Goal: Information Seeking & Learning: Learn about a topic

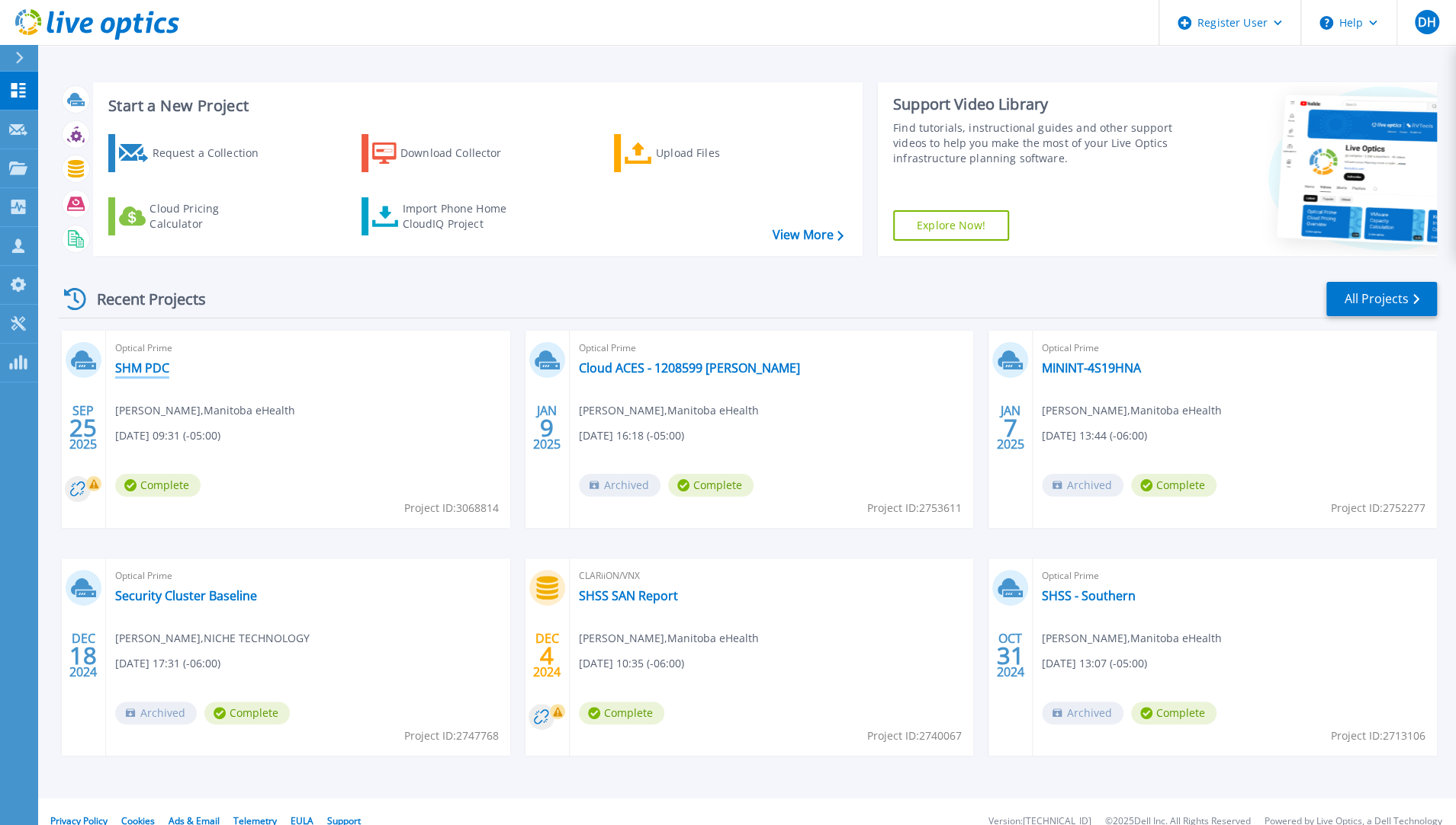
click at [136, 371] on link "SHM PDC" at bounding box center [142, 369] width 54 height 15
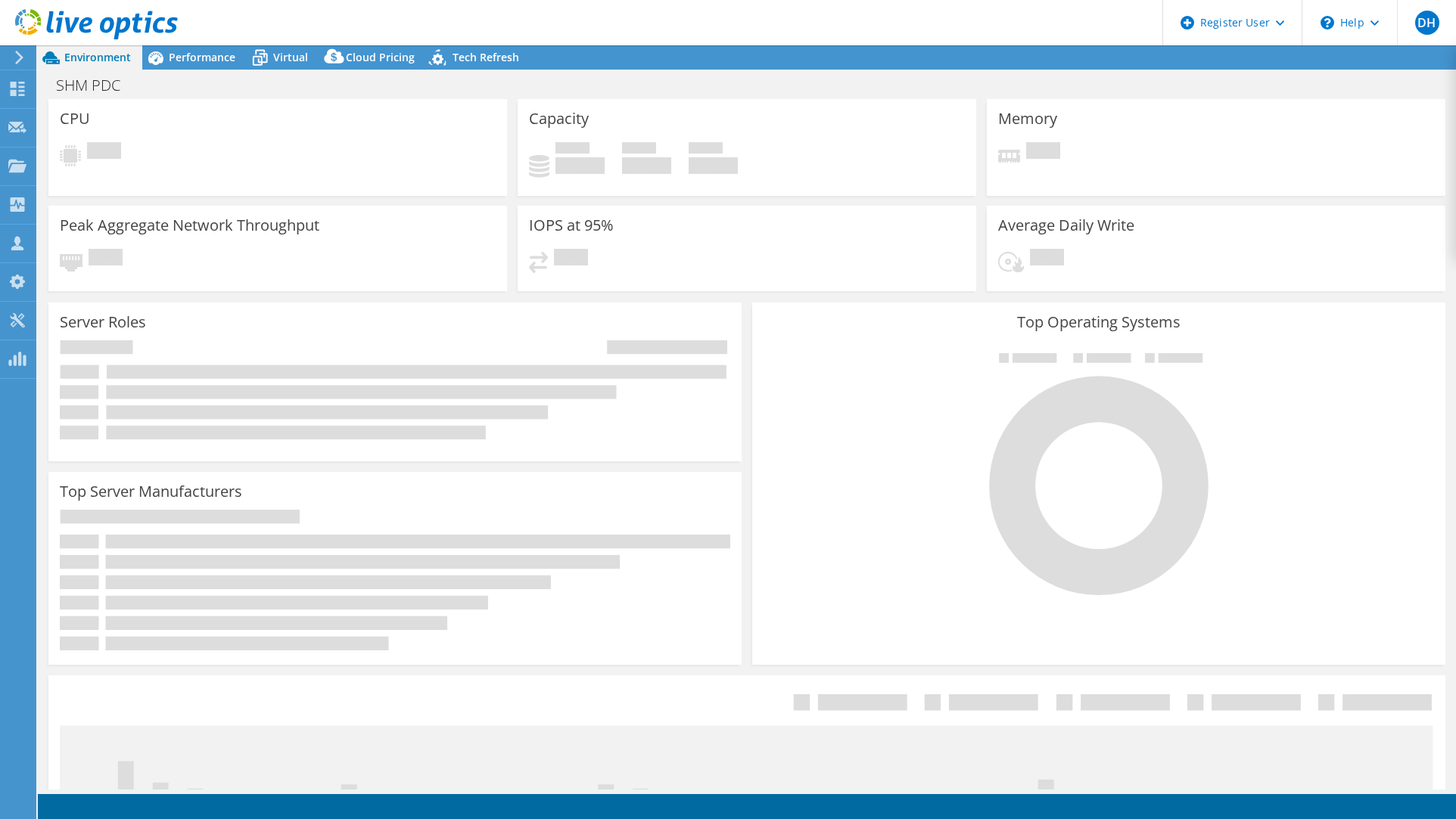
select select "USD"
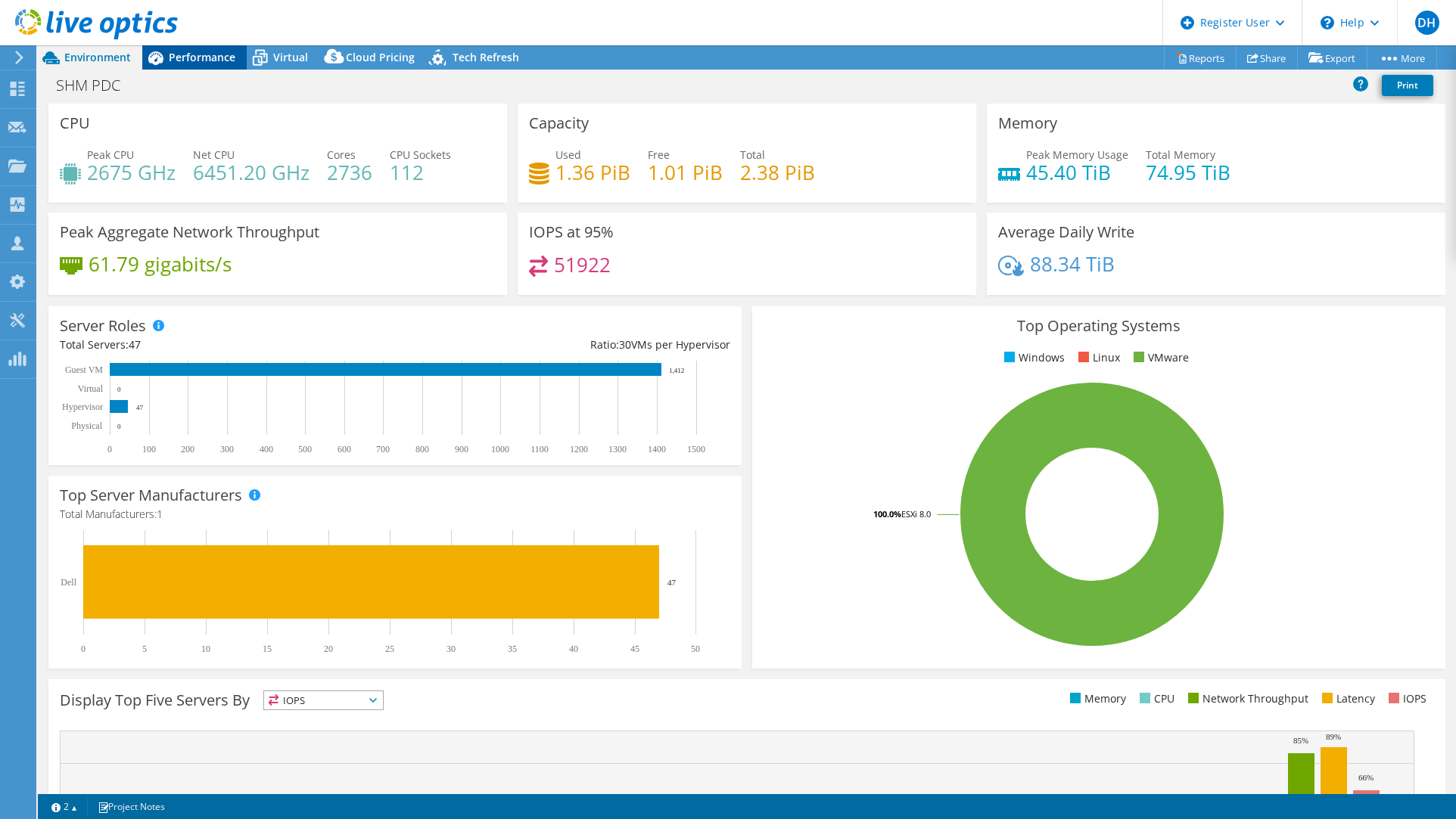
click at [219, 56] on span "Performance" at bounding box center [202, 57] width 66 height 14
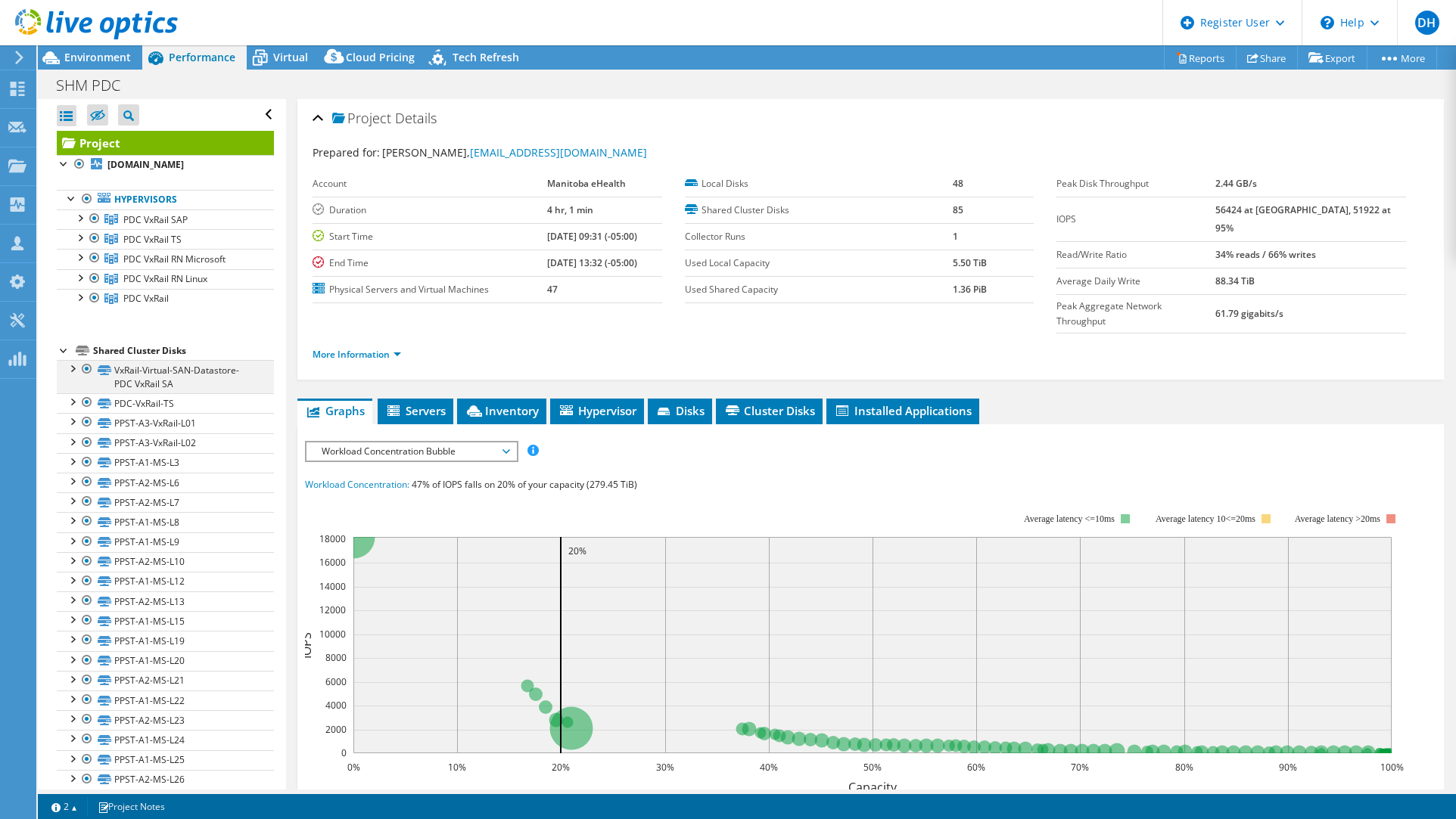
click at [69, 364] on div at bounding box center [72, 368] width 15 height 15
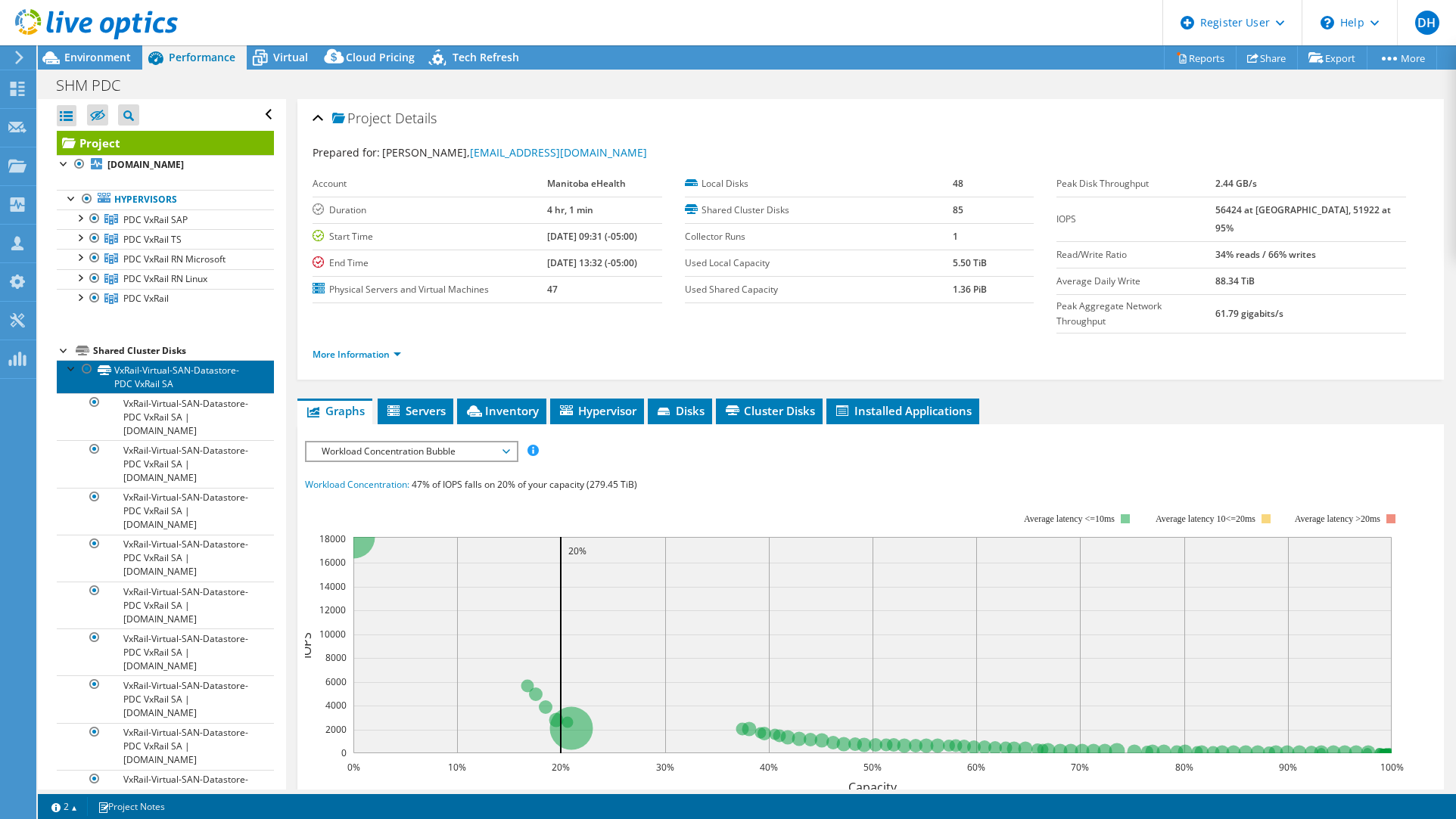
click at [168, 367] on link "VxRail-Virtual-SAN-Datastore-PDC VxRail SA" at bounding box center [165, 376] width 217 height 33
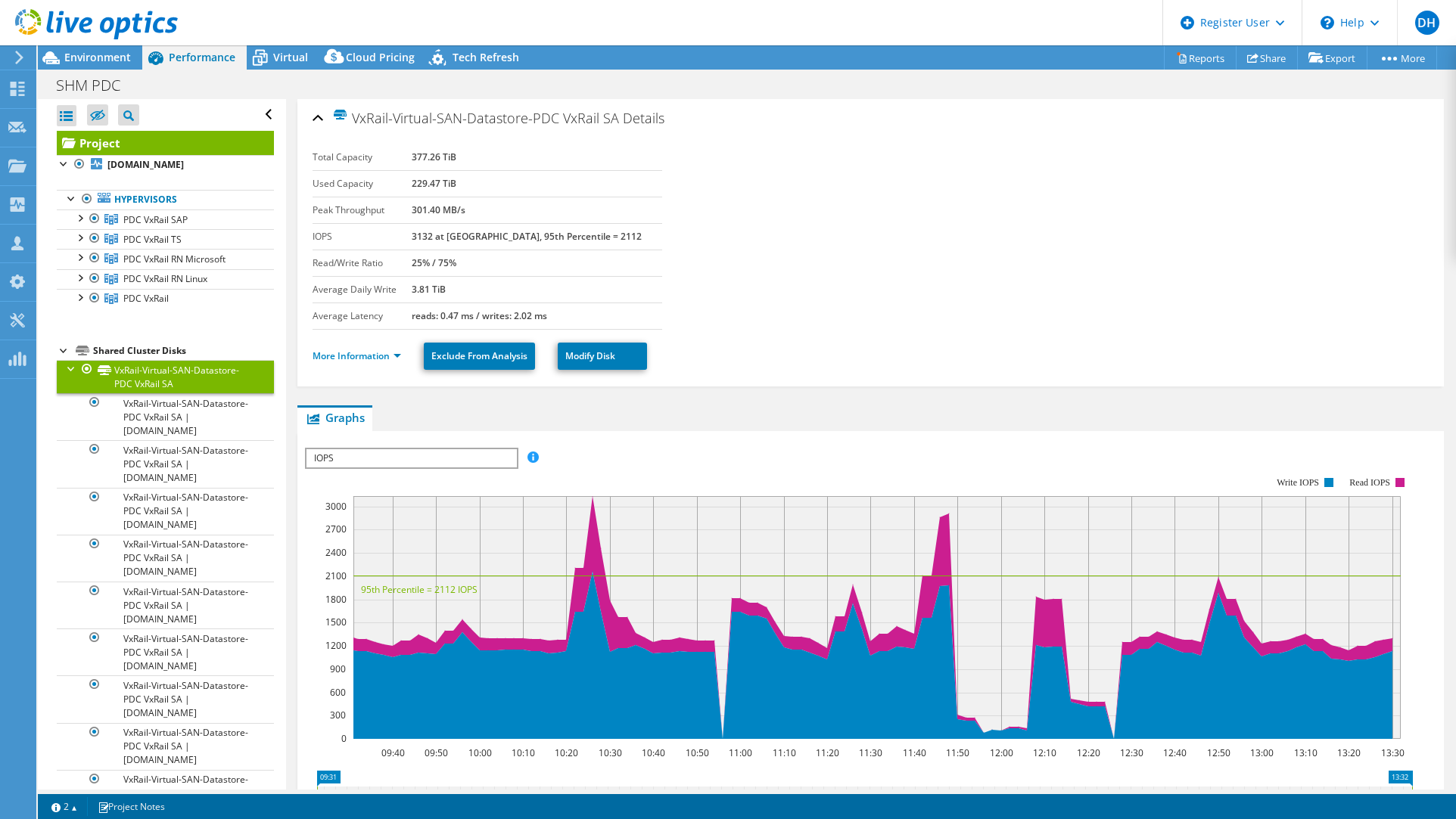
click at [68, 365] on div at bounding box center [72, 368] width 15 height 15
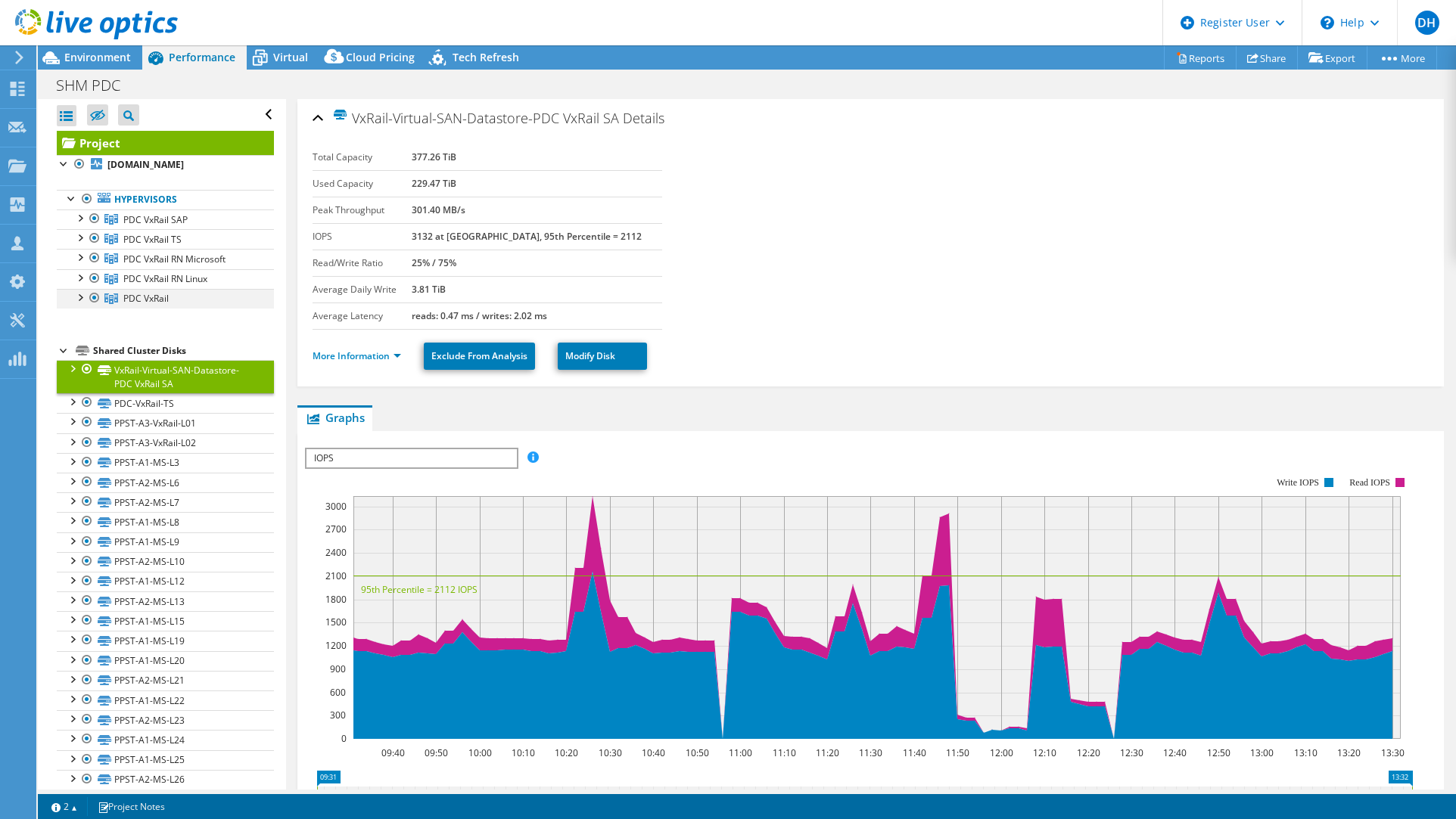
click at [82, 293] on div at bounding box center [80, 297] width 15 height 15
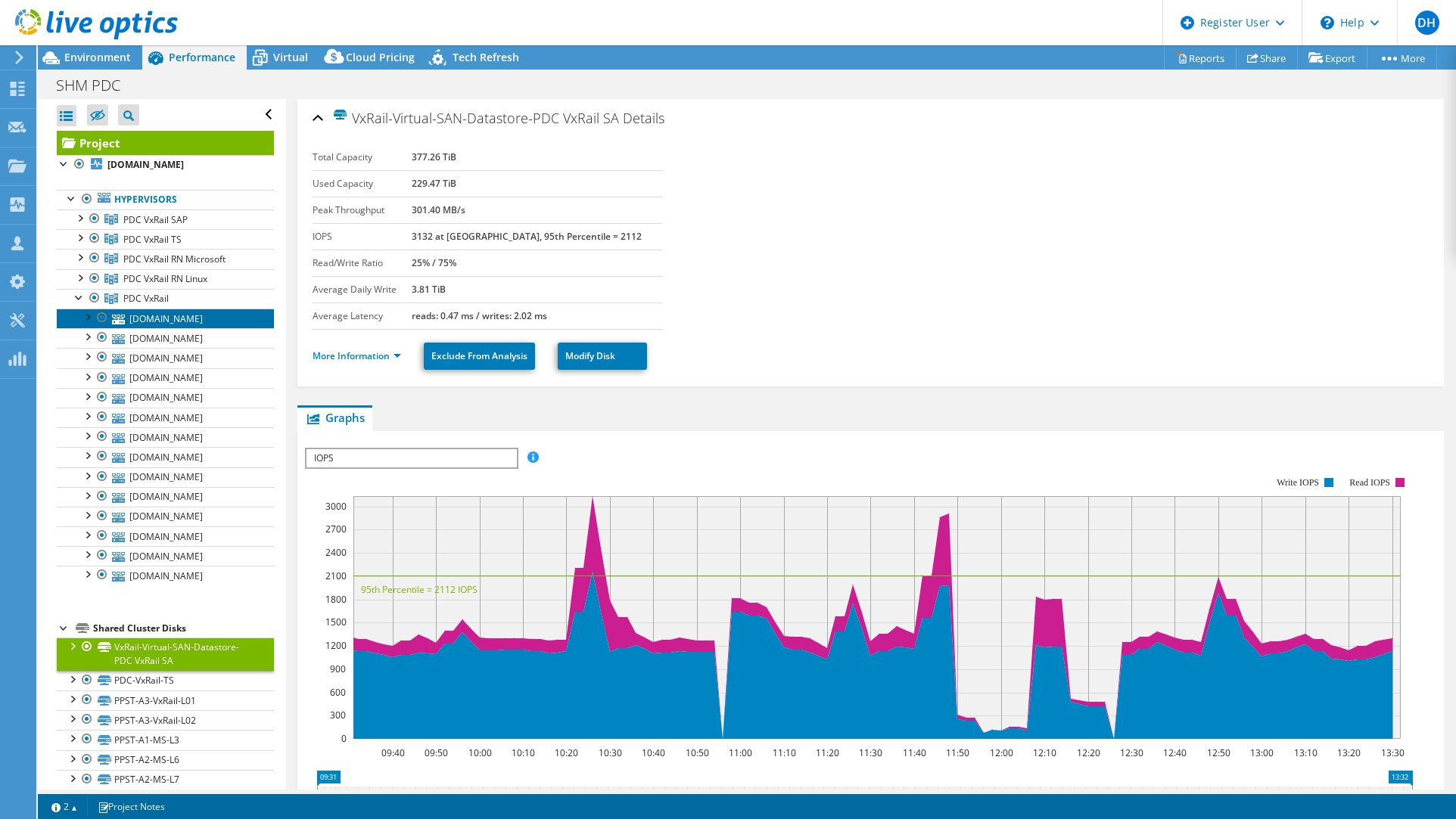
click at [157, 317] on link "[DOMAIN_NAME]" at bounding box center [165, 318] width 217 height 20
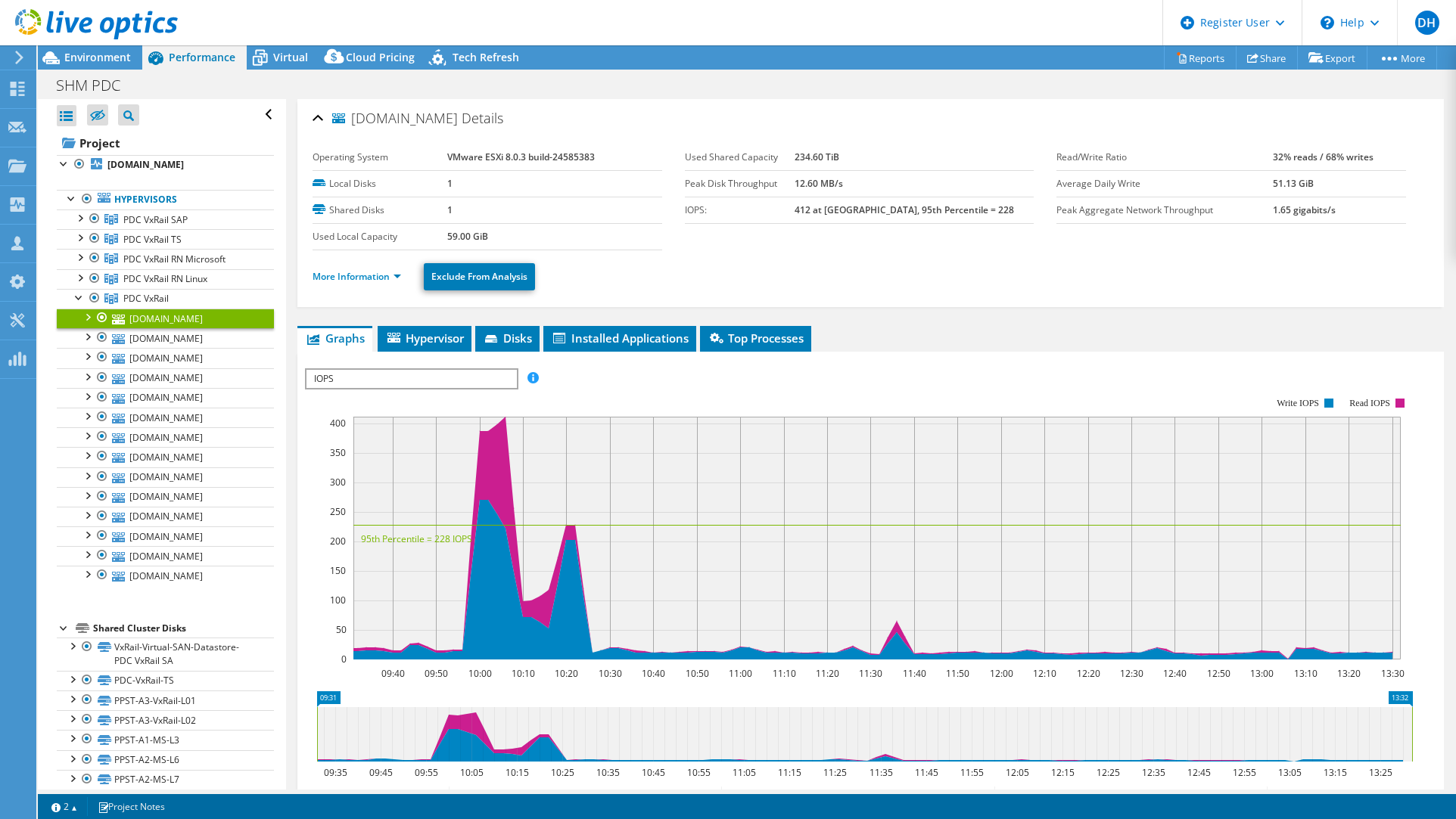
click at [90, 318] on div at bounding box center [87, 317] width 15 height 15
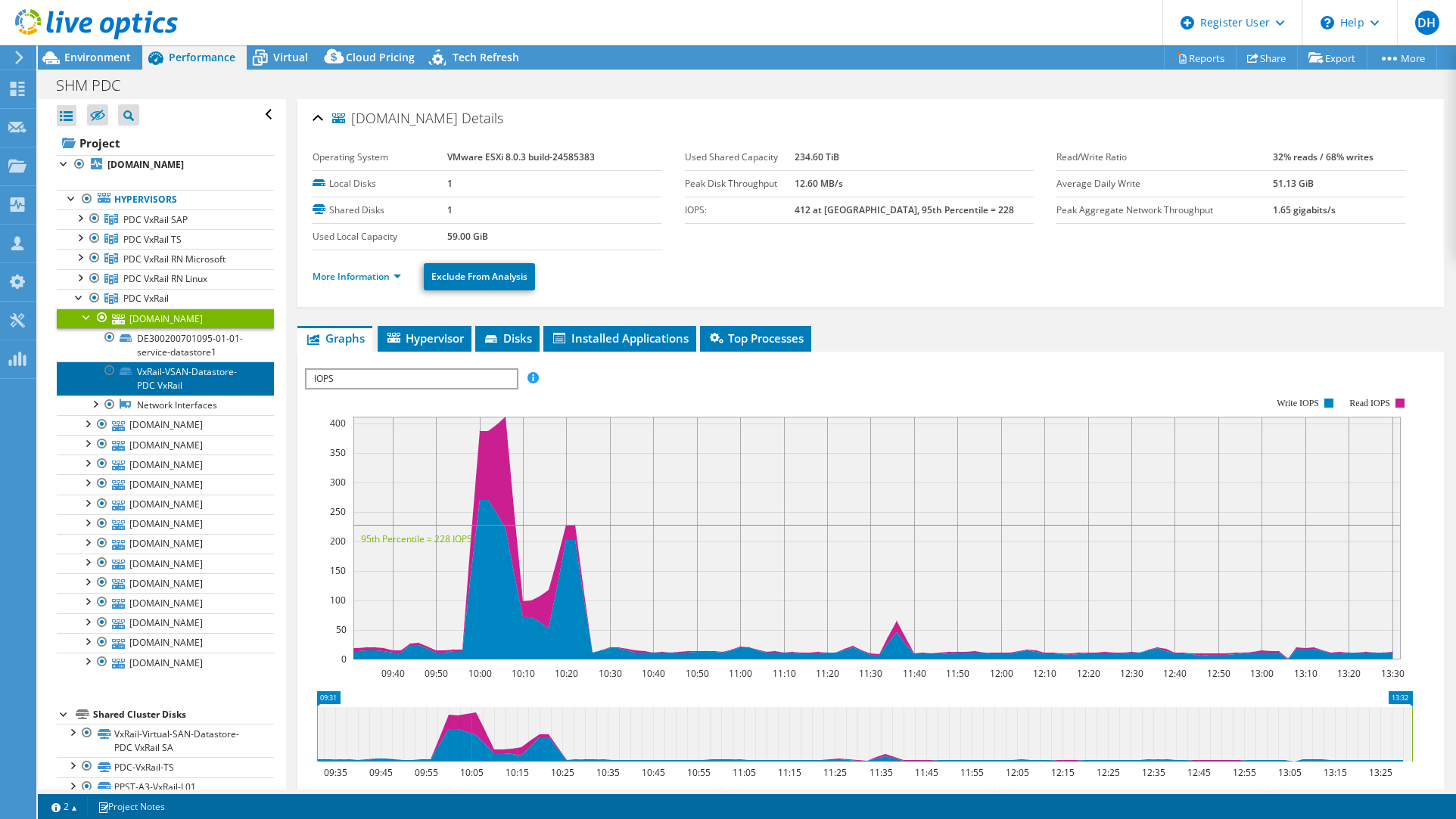
click at [186, 372] on link "VxRail-VSAN-Datastore-PDC VxRail" at bounding box center [165, 377] width 217 height 33
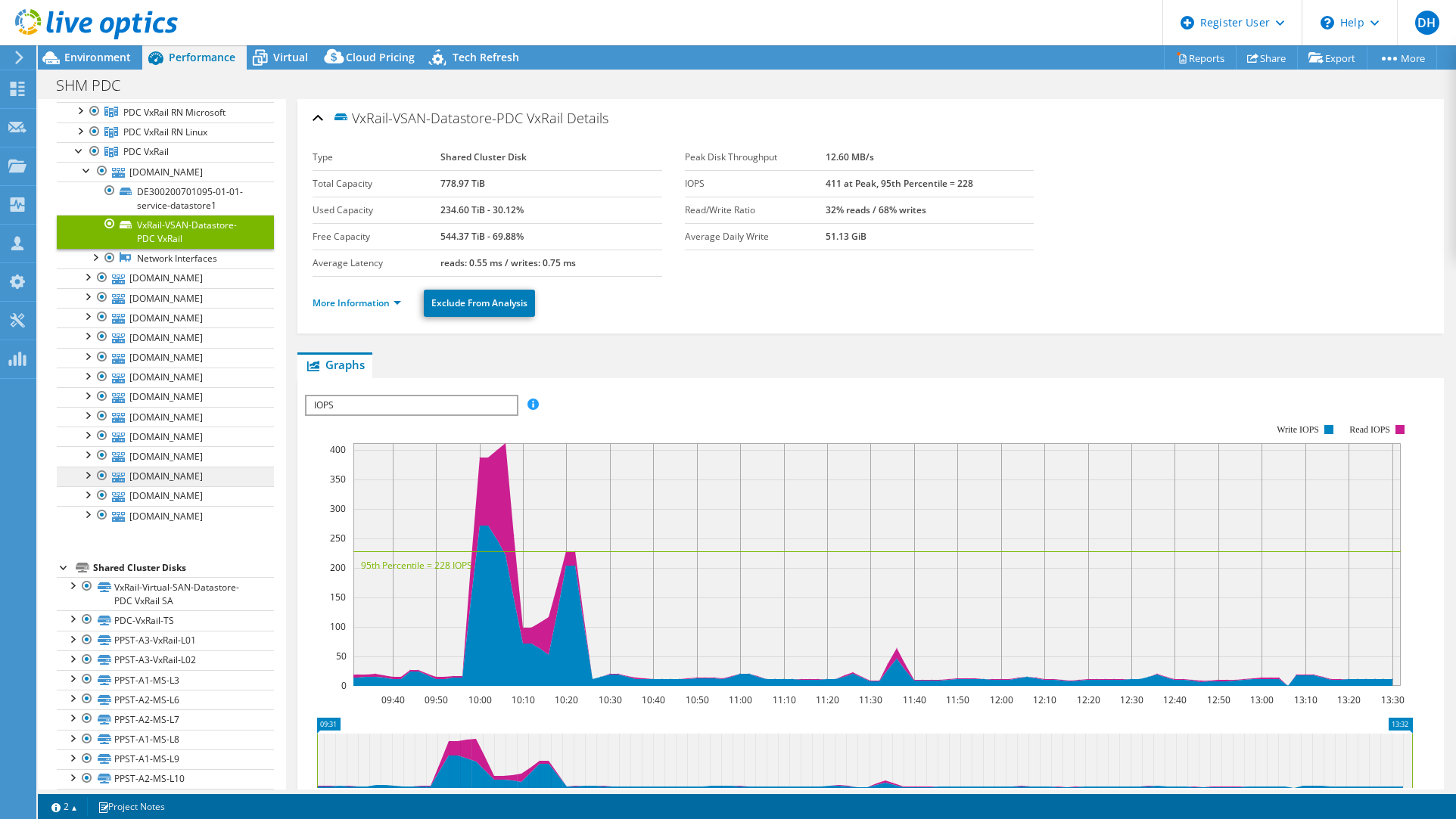
scroll to position [152, 0]
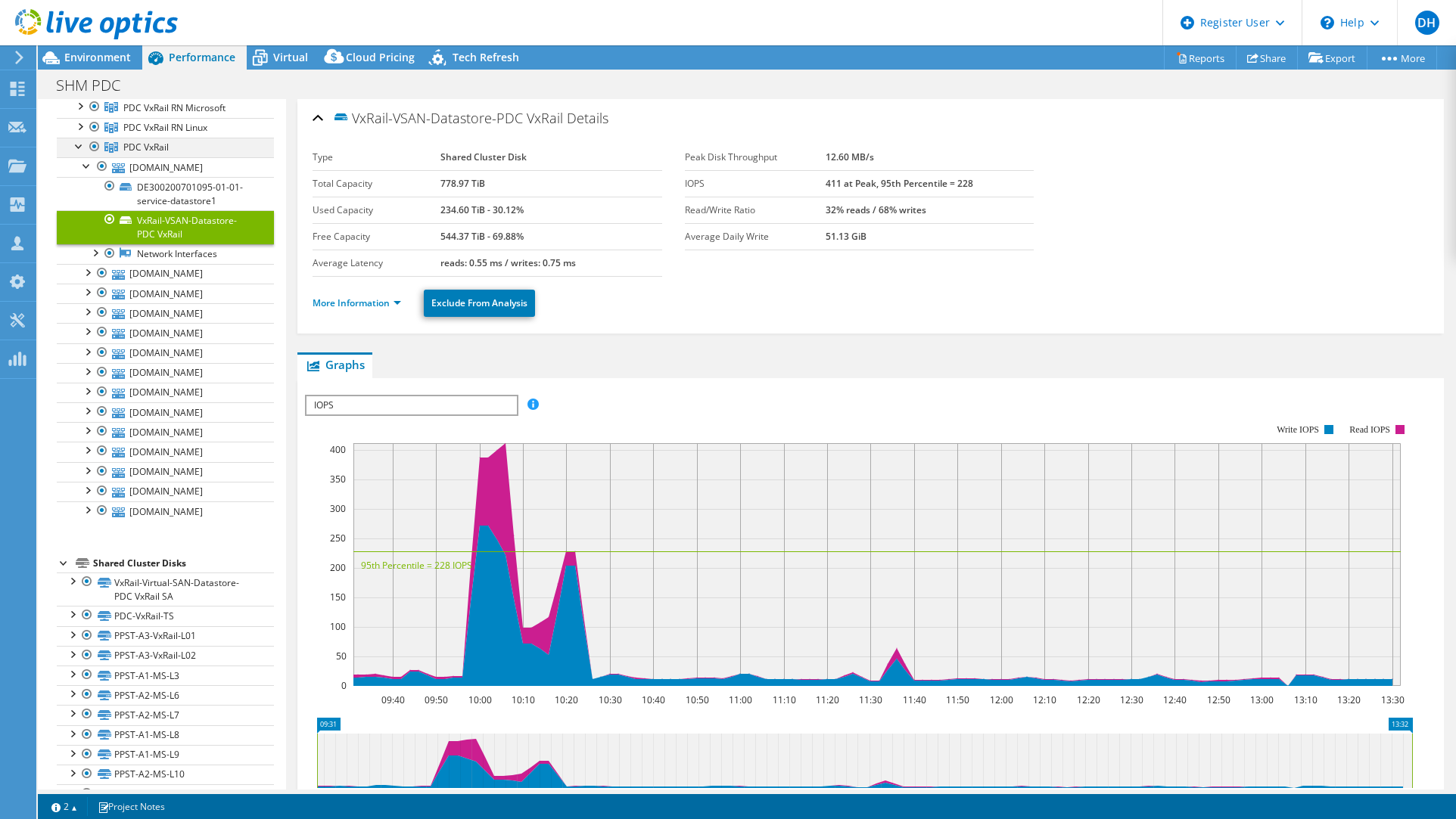
click at [79, 146] on div at bounding box center [80, 145] width 15 height 15
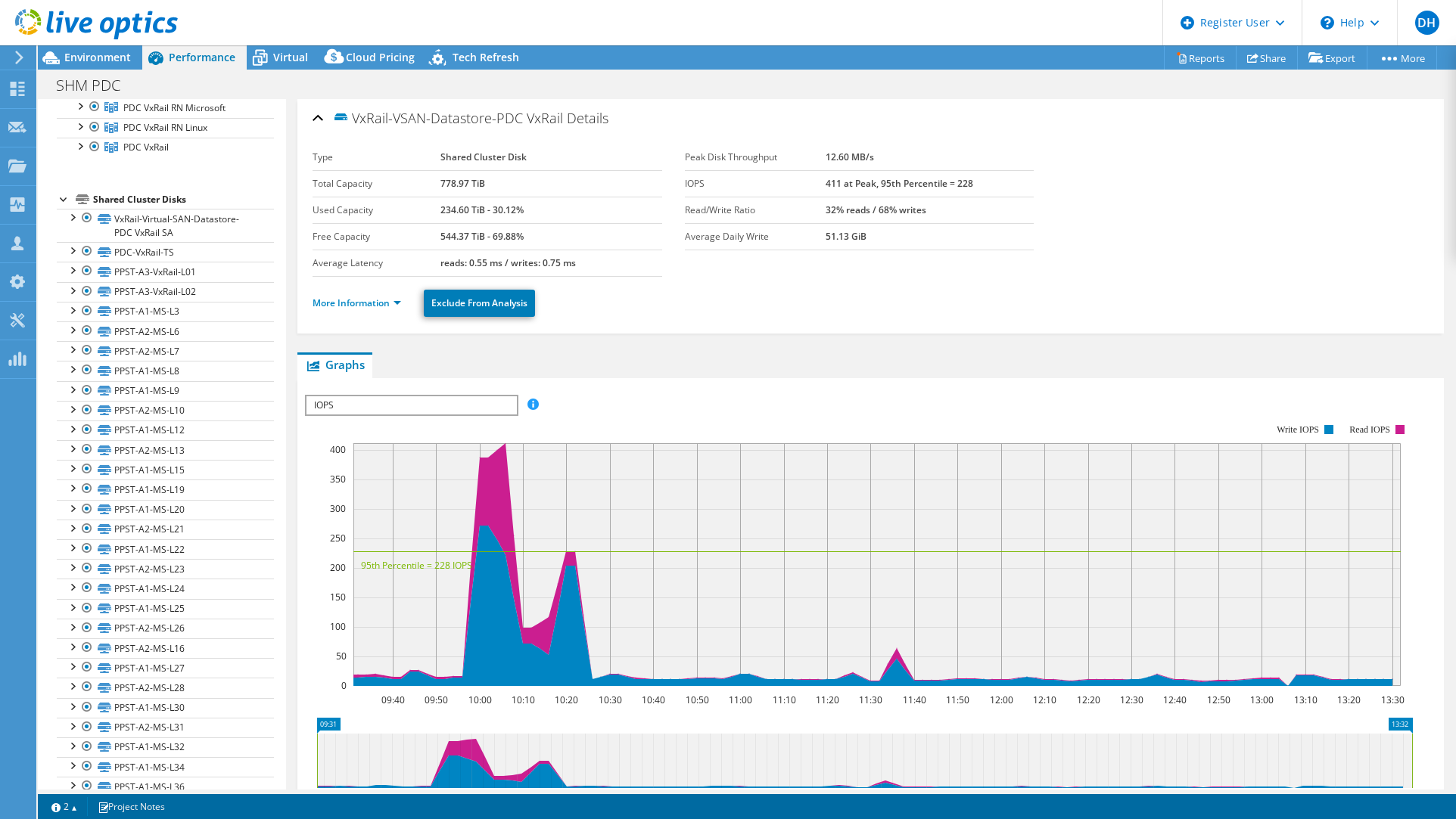
scroll to position [0, 0]
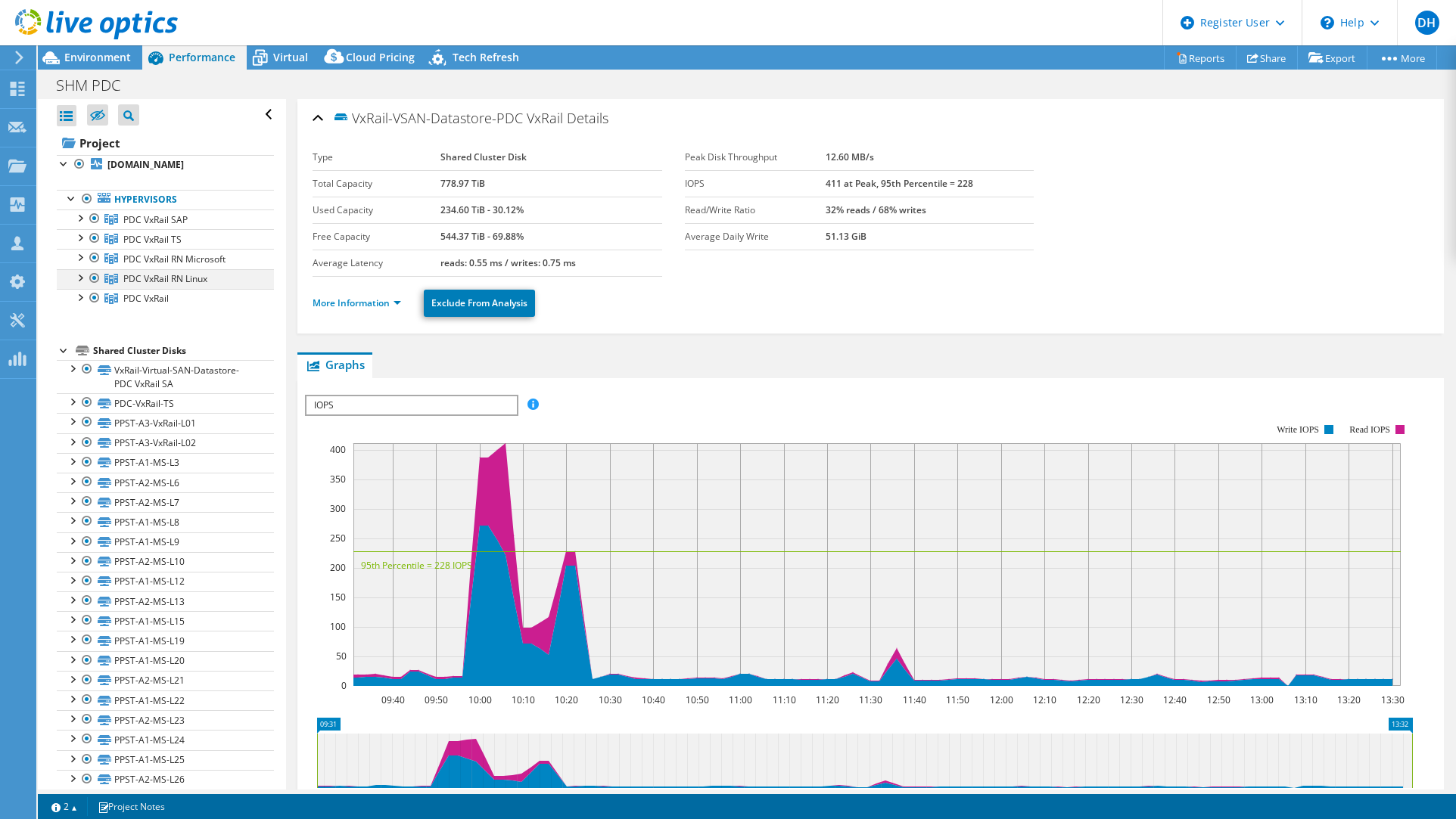
click at [76, 275] on div at bounding box center [80, 277] width 15 height 15
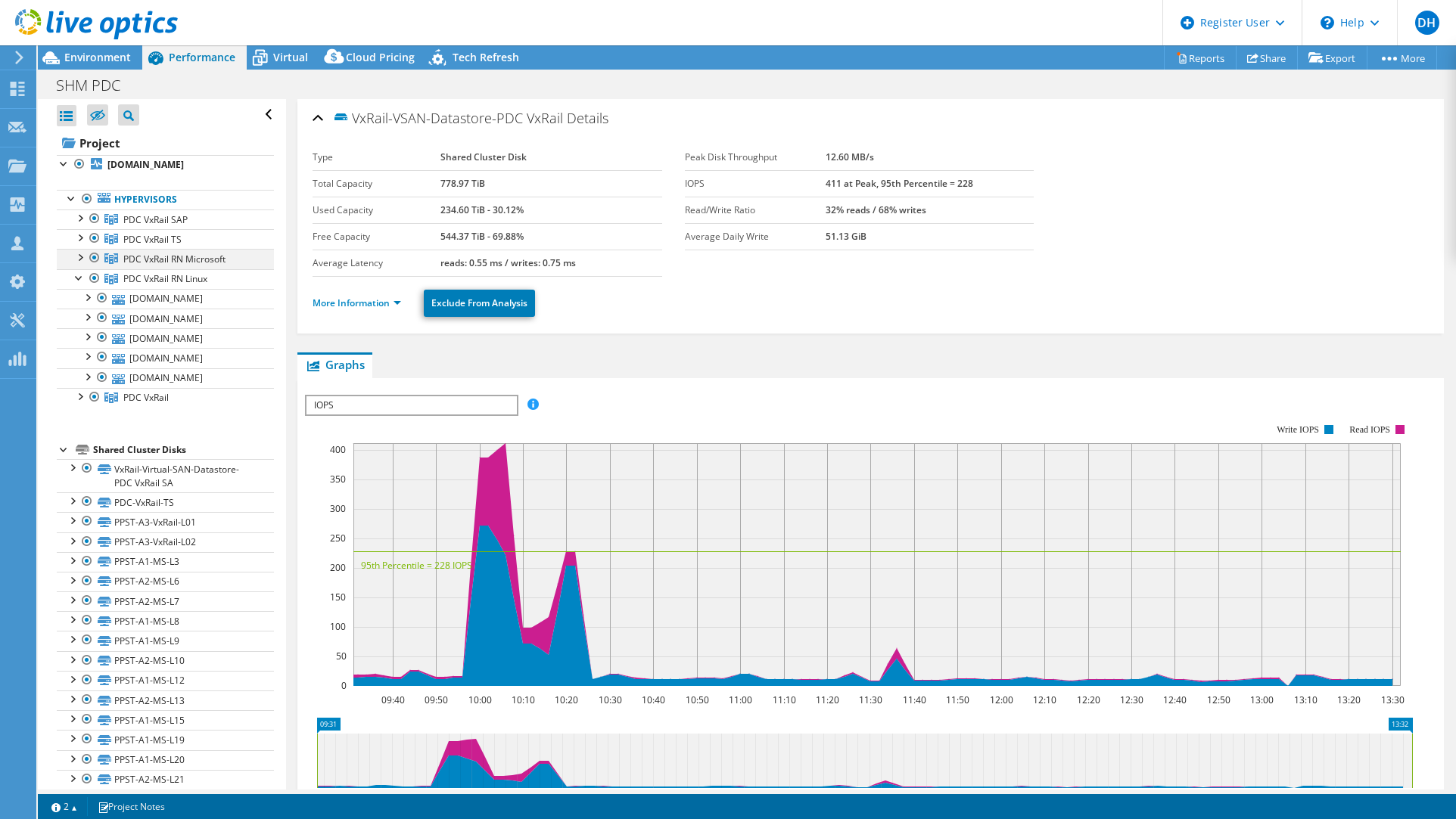
click at [74, 251] on div at bounding box center [80, 257] width 15 height 15
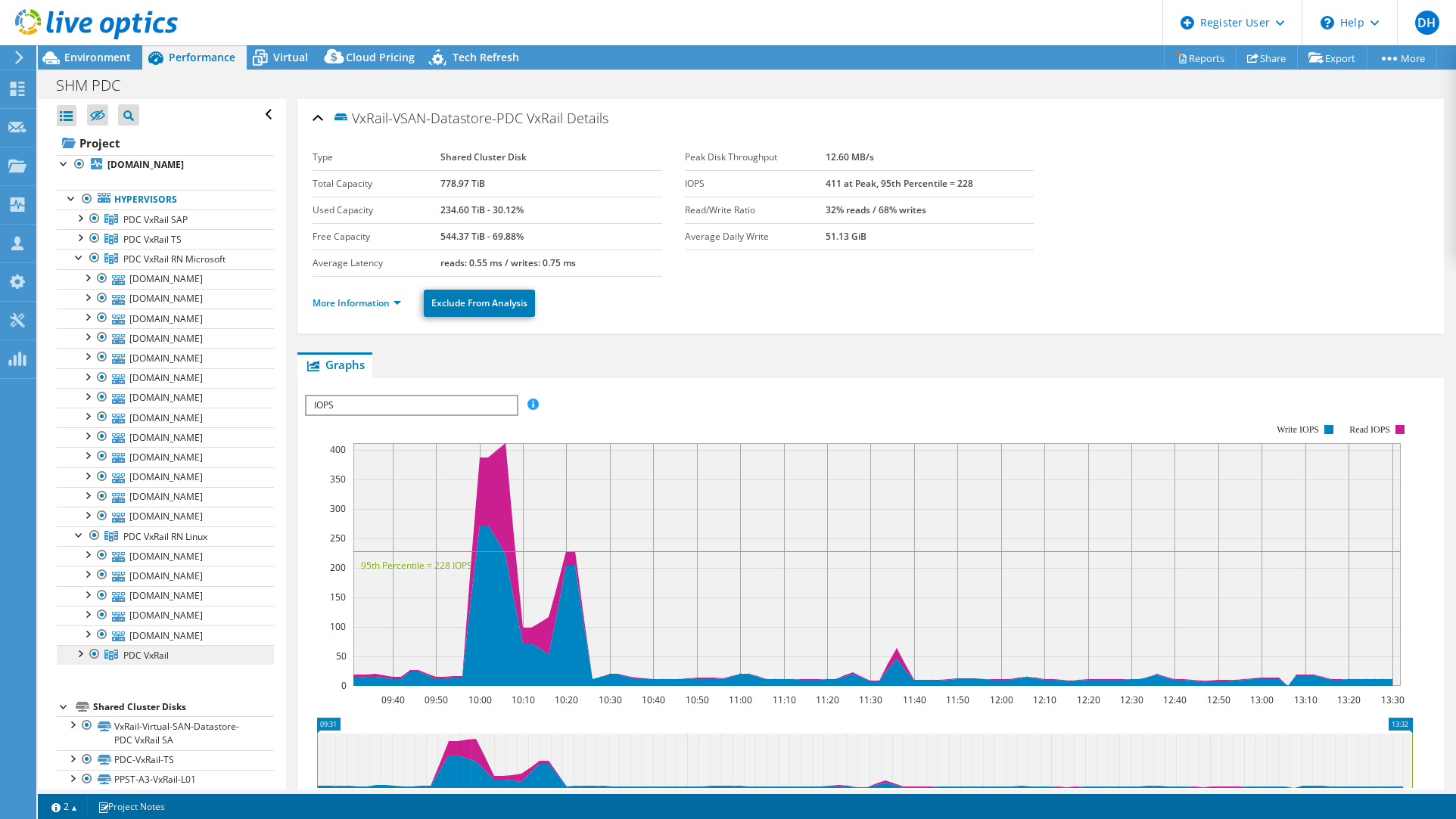
click at [82, 654] on link "PDC VxRail" at bounding box center [165, 655] width 217 height 20
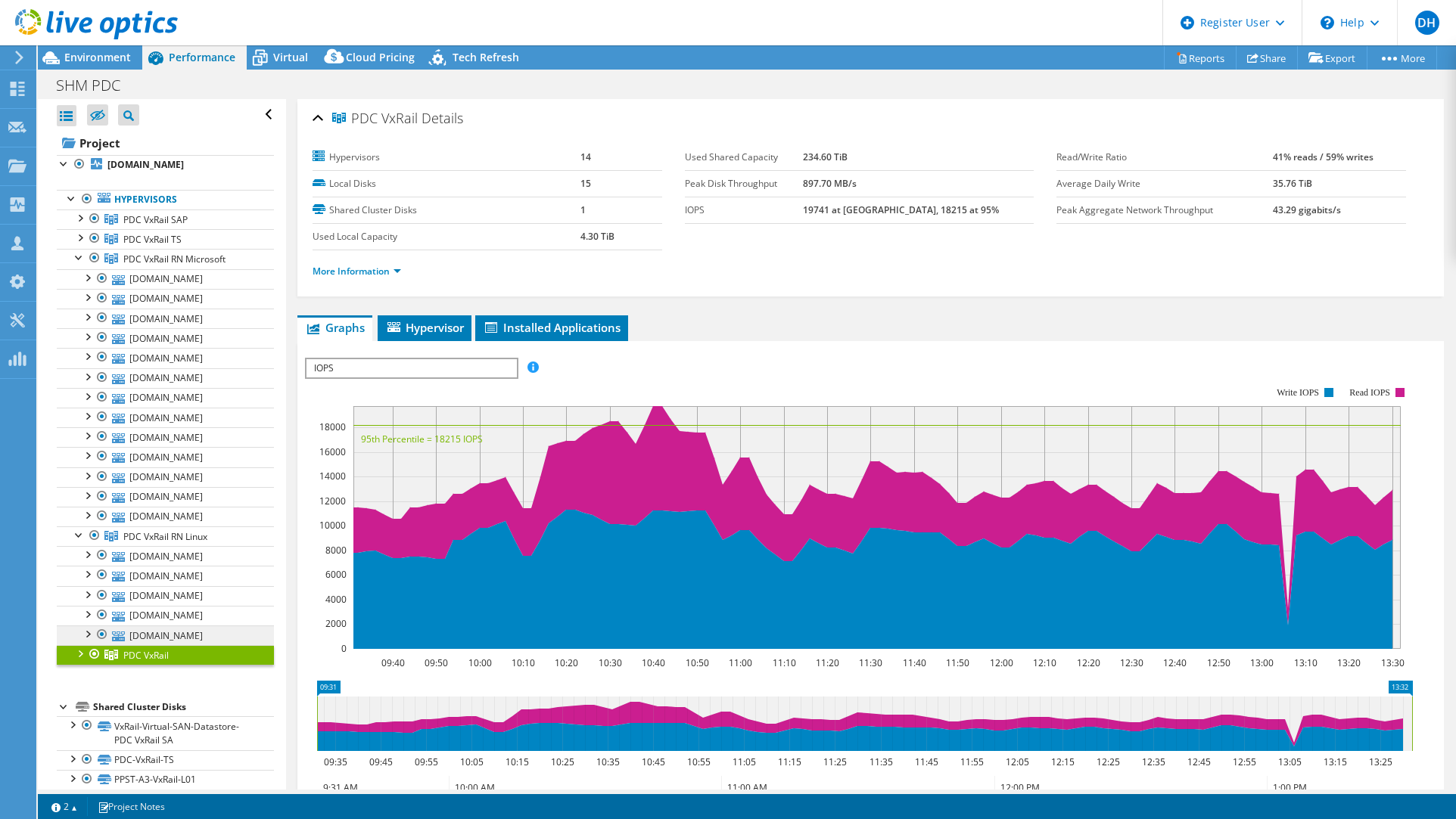
scroll to position [152, 0]
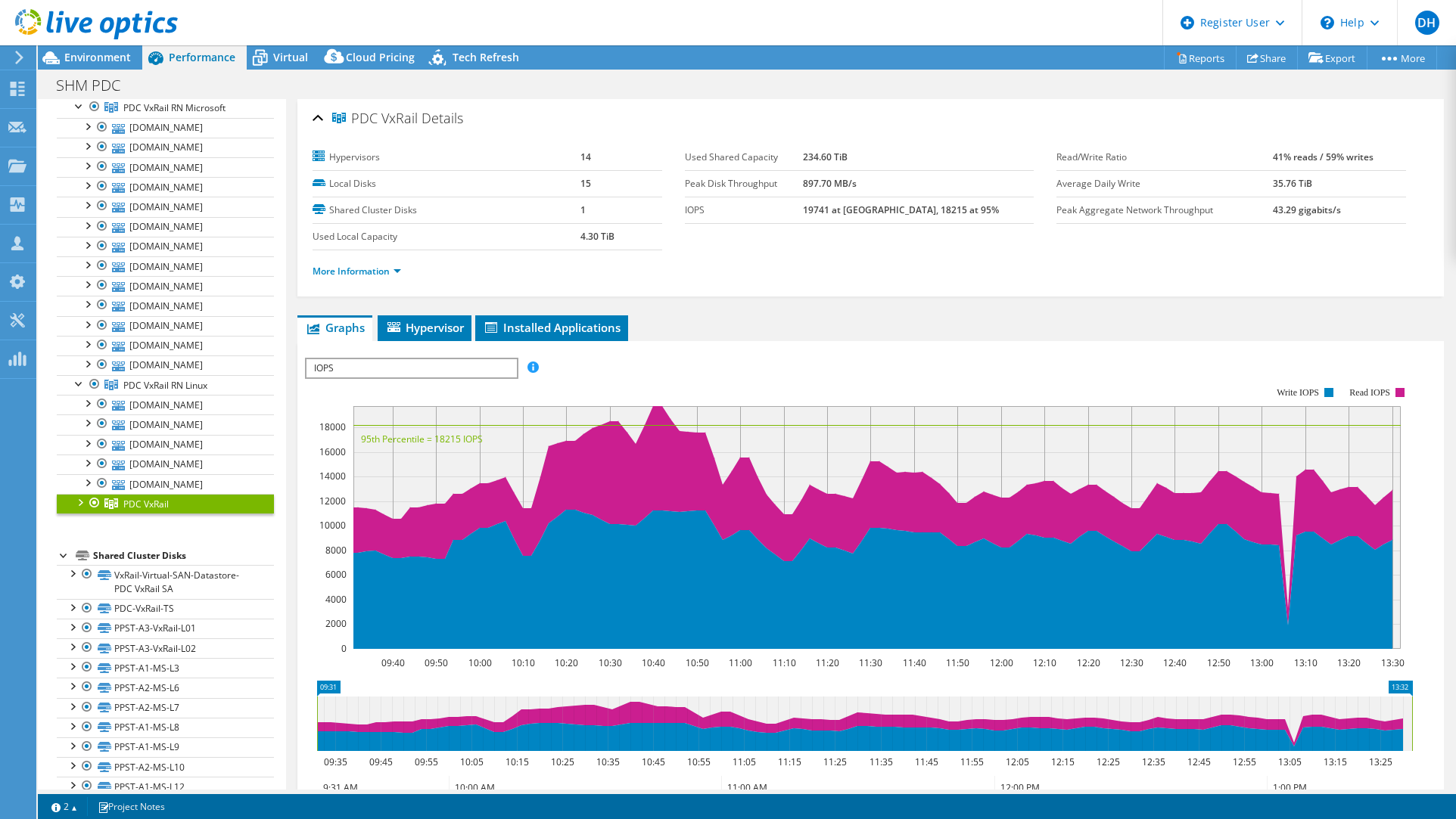
click at [80, 496] on div at bounding box center [80, 501] width 15 height 15
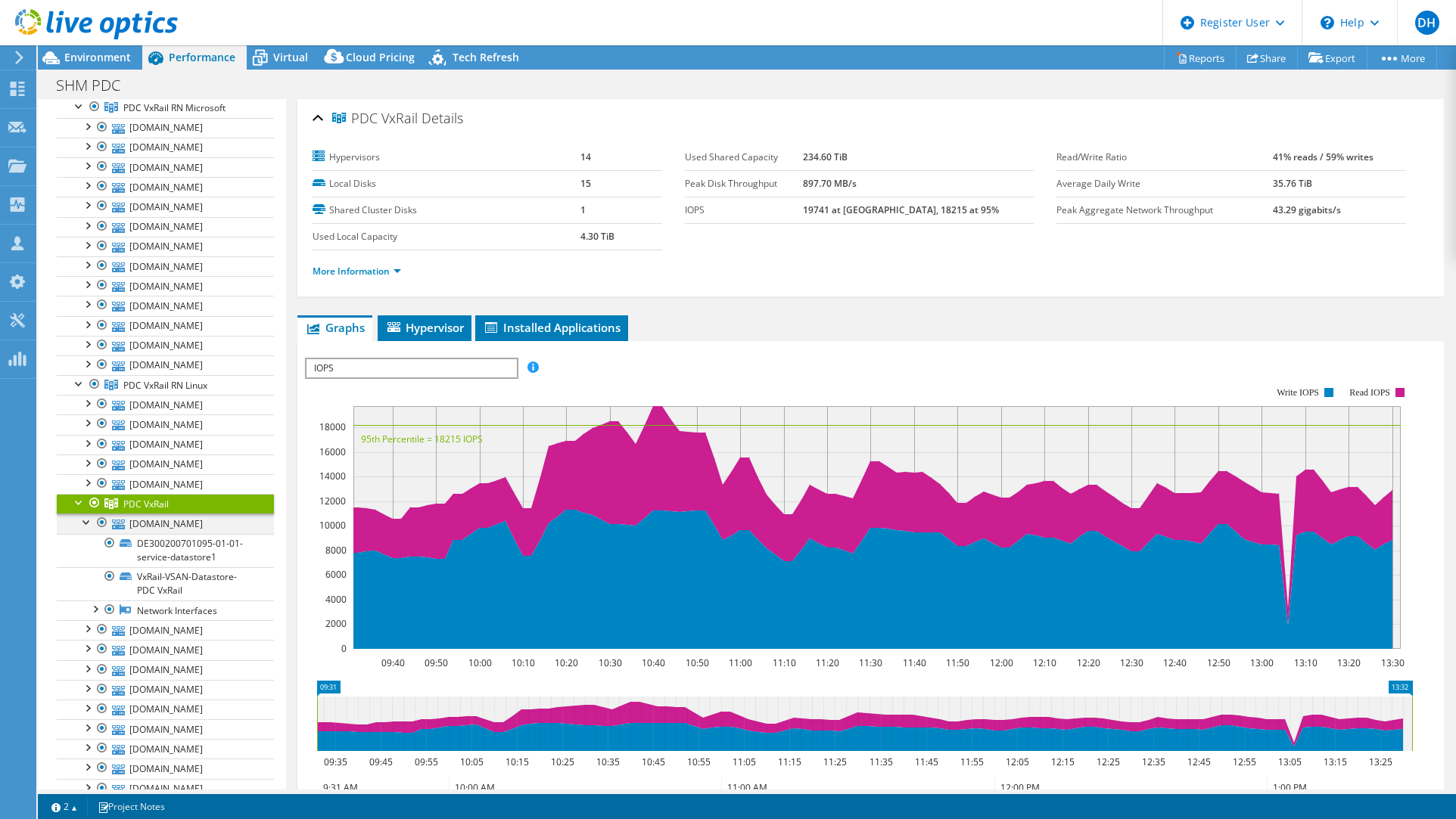
click at [84, 514] on div at bounding box center [87, 521] width 15 height 15
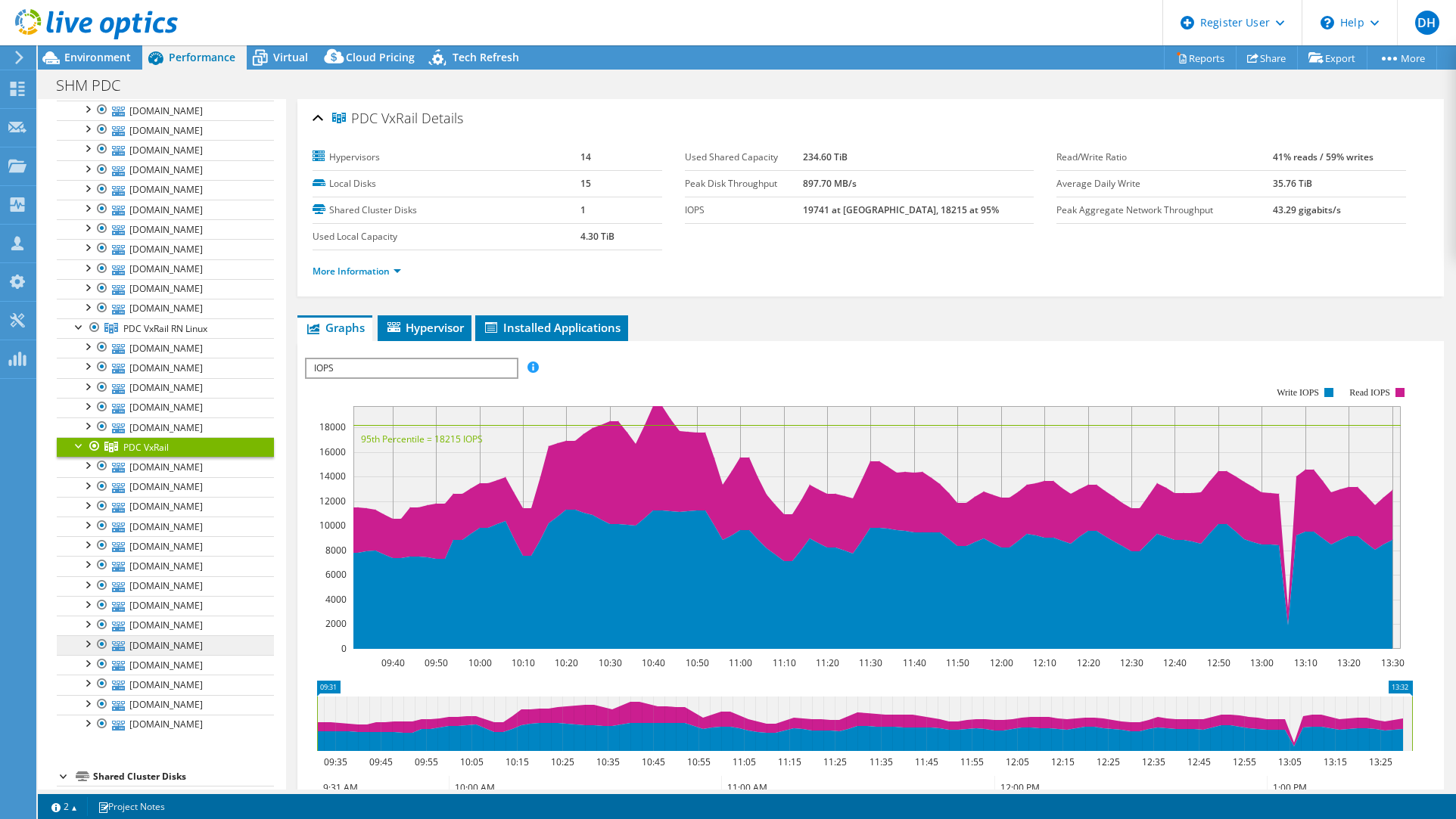
scroll to position [227, 0]
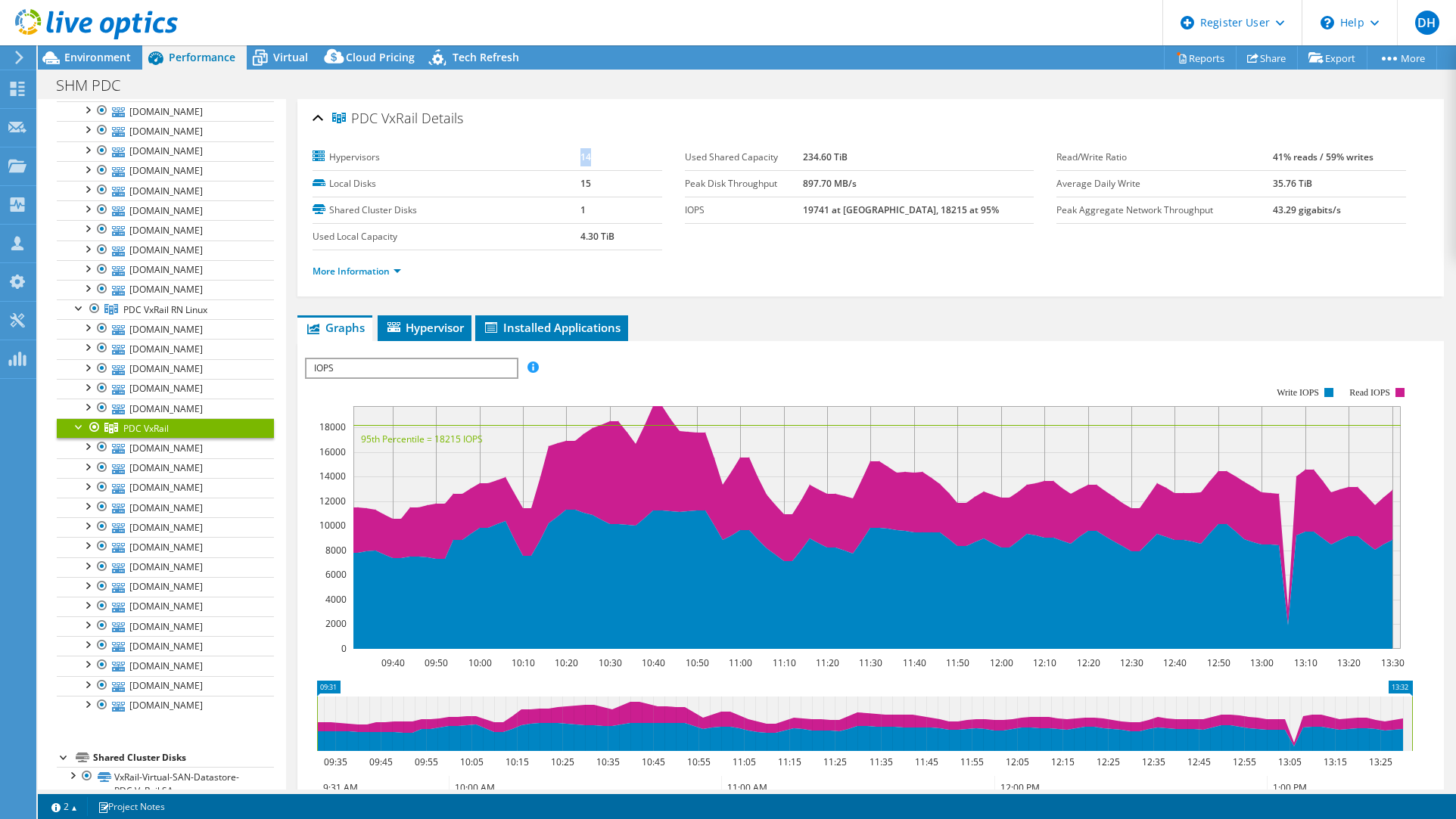
drag, startPoint x: 573, startPoint y: 152, endPoint x: 600, endPoint y: 155, distance: 27.2
click at [600, 155] on tr "Hypervisors 14" at bounding box center [487, 157] width 350 height 27
drag, startPoint x: 600, startPoint y: 155, endPoint x: 605, endPoint y: 162, distance: 8.6
click at [605, 162] on td "14" at bounding box center [621, 157] width 82 height 27
click at [603, 154] on td "14" at bounding box center [621, 157] width 82 height 27
